Goal: Entertainment & Leisure: Consume media (video, audio)

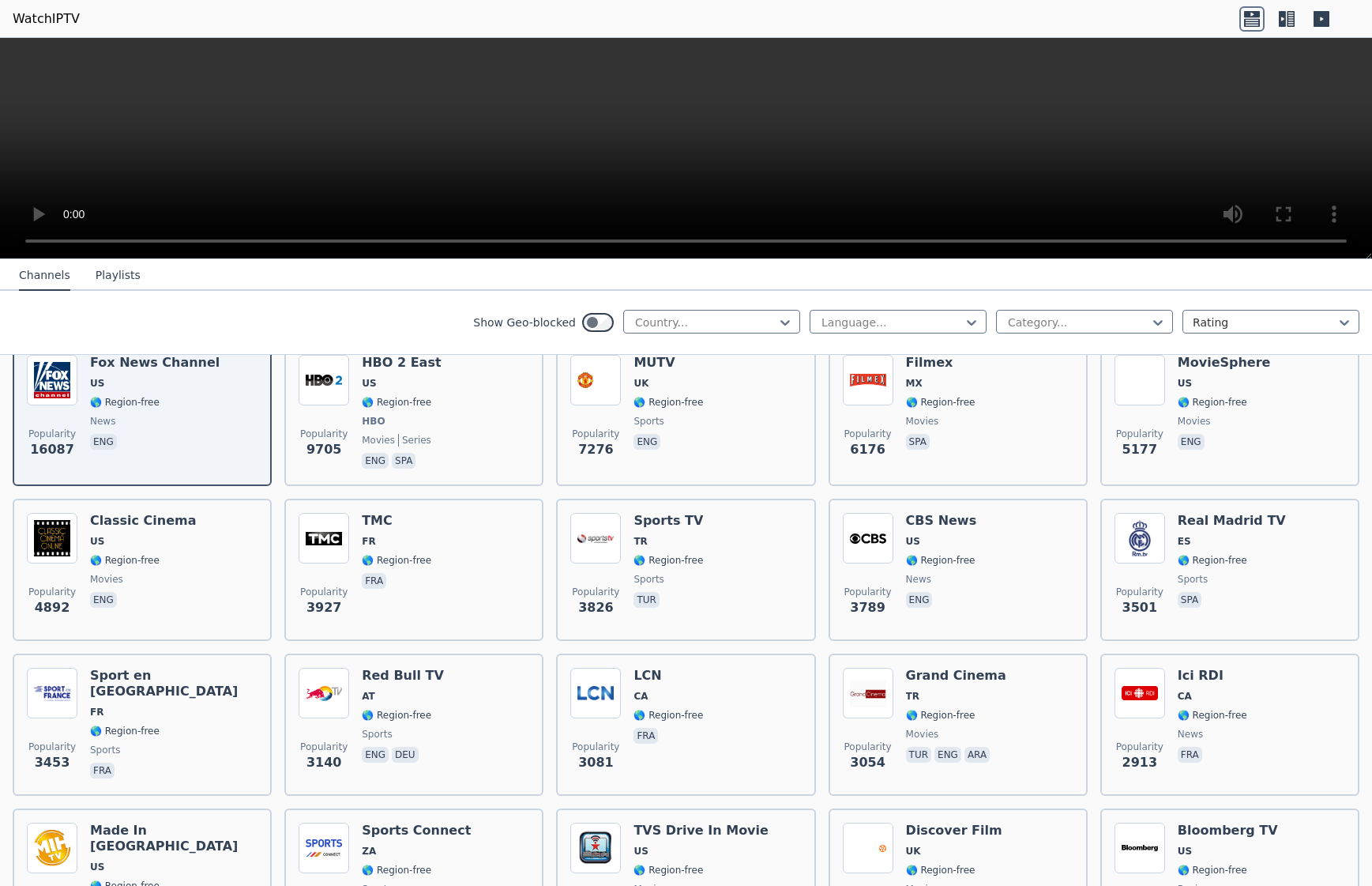
scroll to position [79, 0]
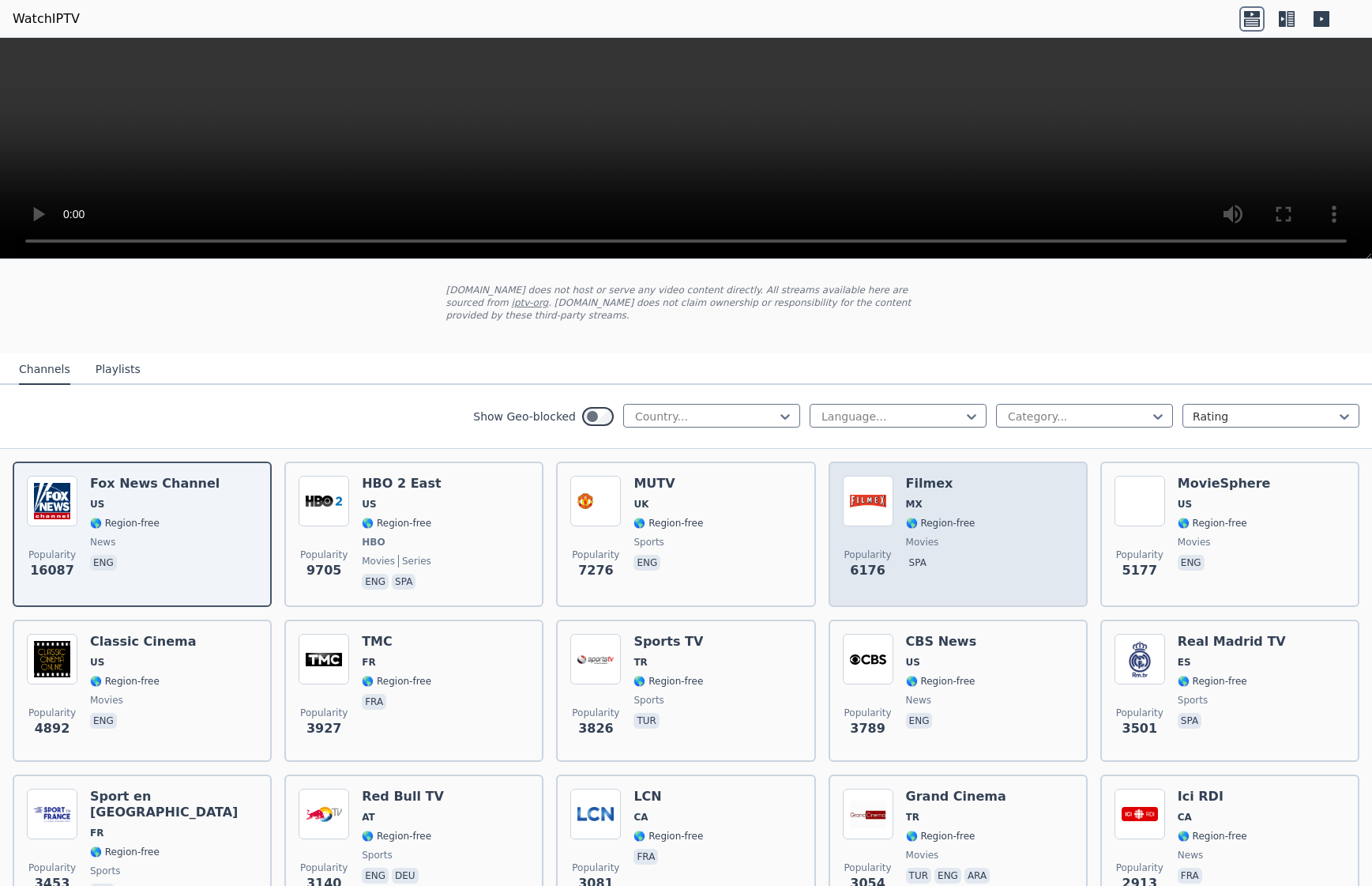
click at [912, 504] on div "Filmex MX 🌎 Region-free movies spa" at bounding box center [940, 534] width 69 height 117
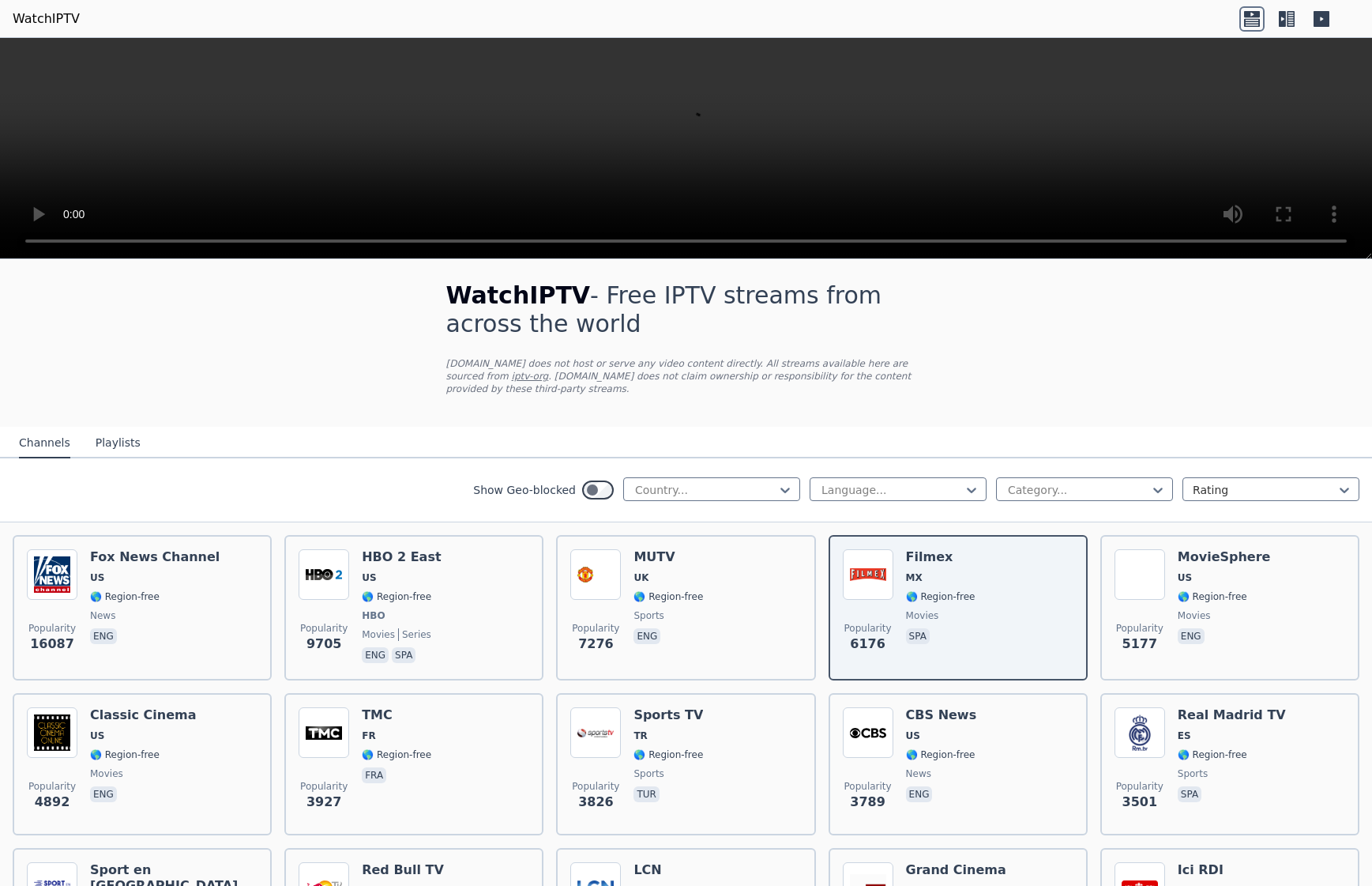
scroll to position [0, 0]
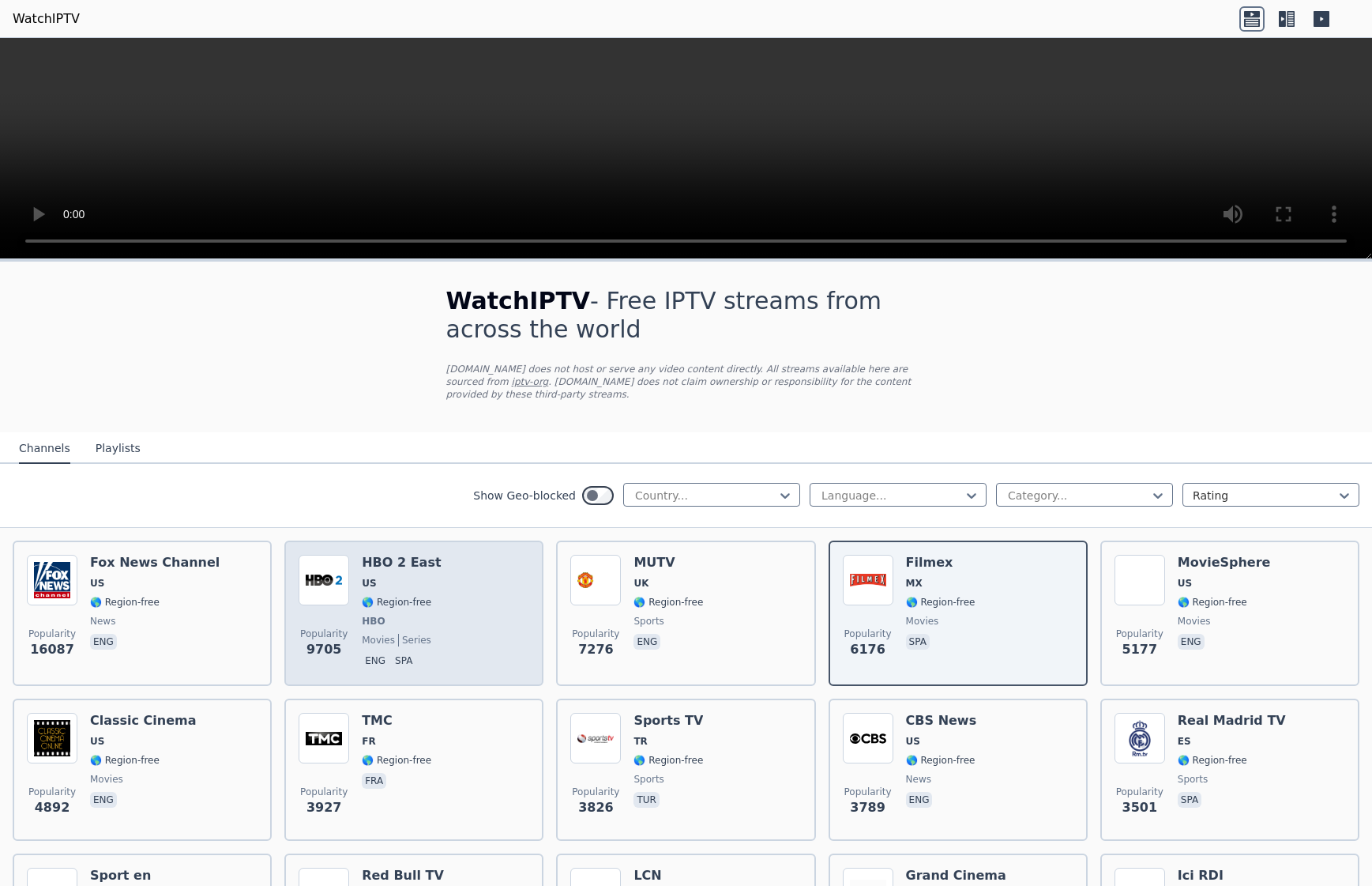
click at [437, 582] on div "Popularity 9705 HBO 2 East US 🌎 Region-free HBO movies series eng spa" at bounding box center [414, 613] width 231 height 117
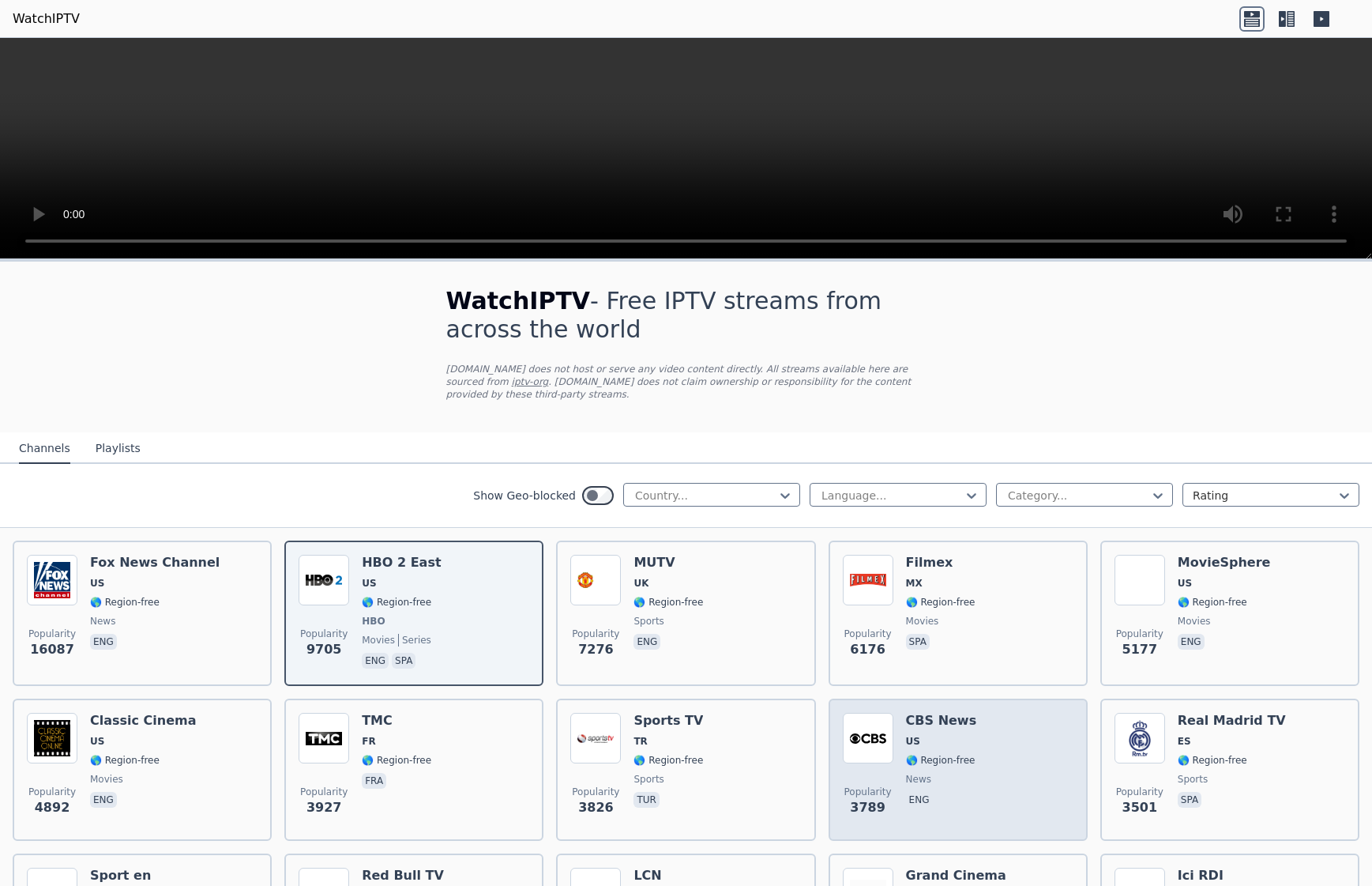
click at [893, 756] on div "Popularity 3789 CBS News US 🌎 Region-free news eng" at bounding box center [958, 769] width 231 height 114
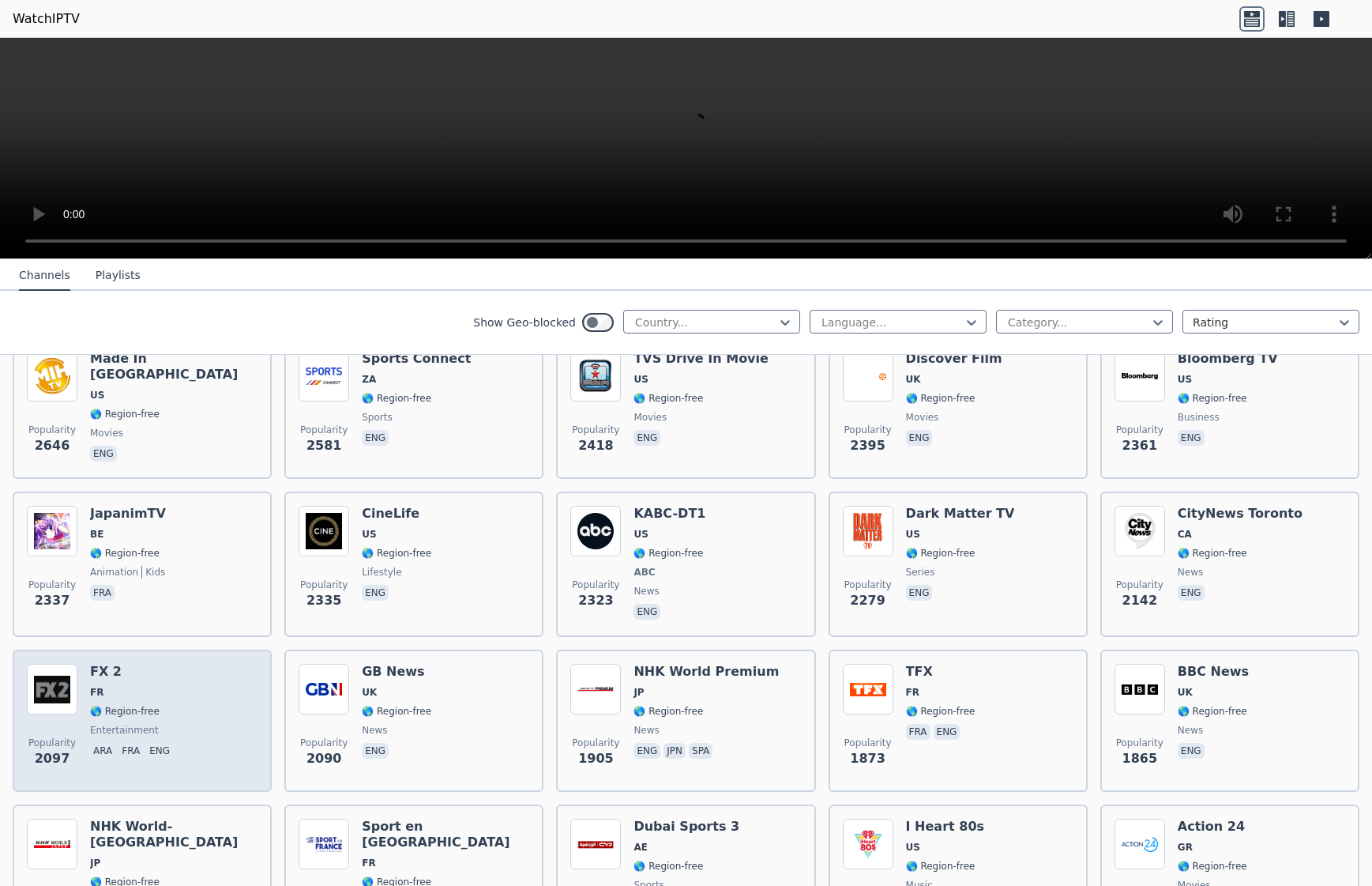
scroll to position [711, 0]
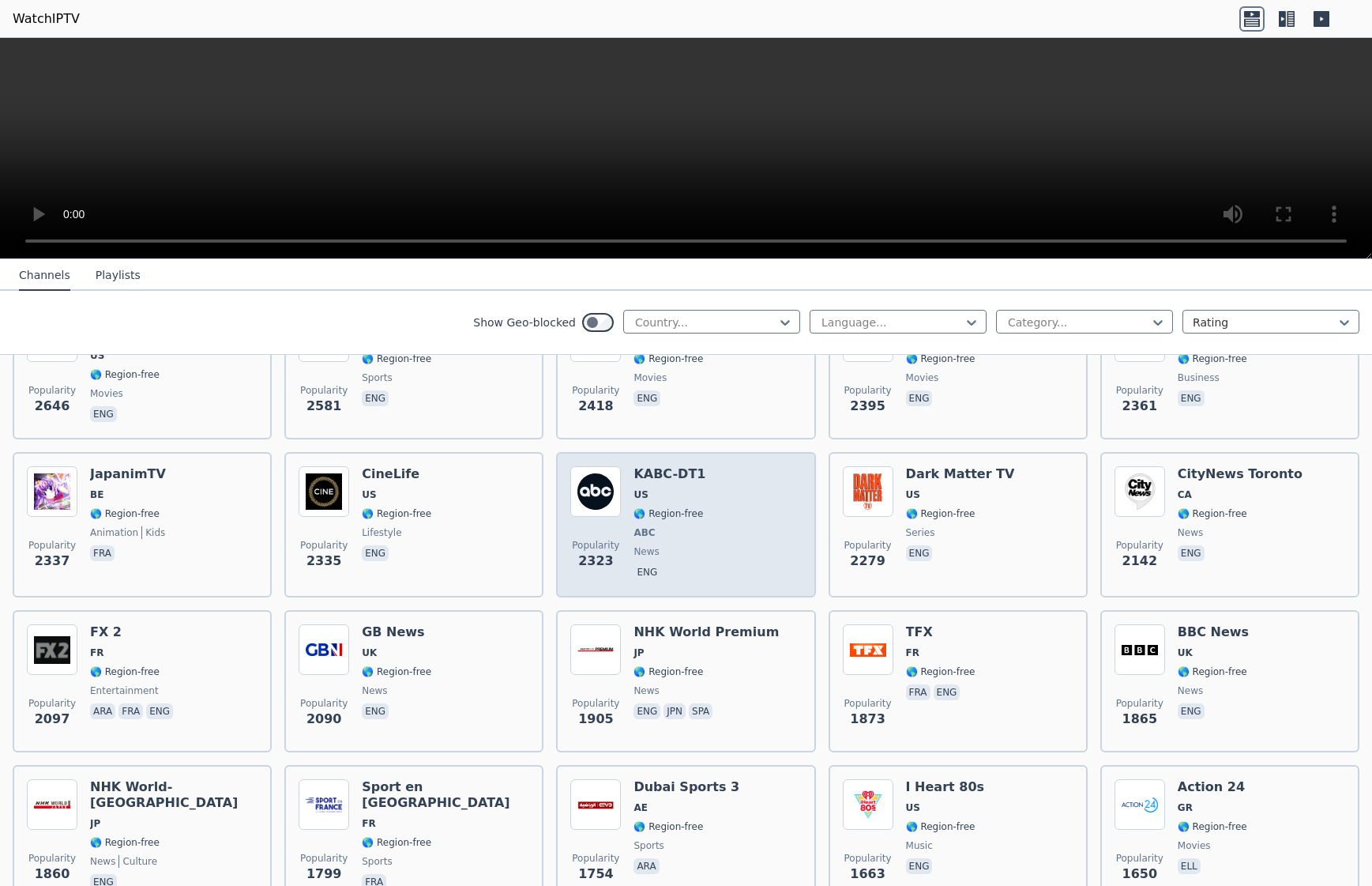
click at [658, 526] on span "ABC" at bounding box center [670, 532] width 72 height 13
